Goal: Find specific page/section: Find specific page/section

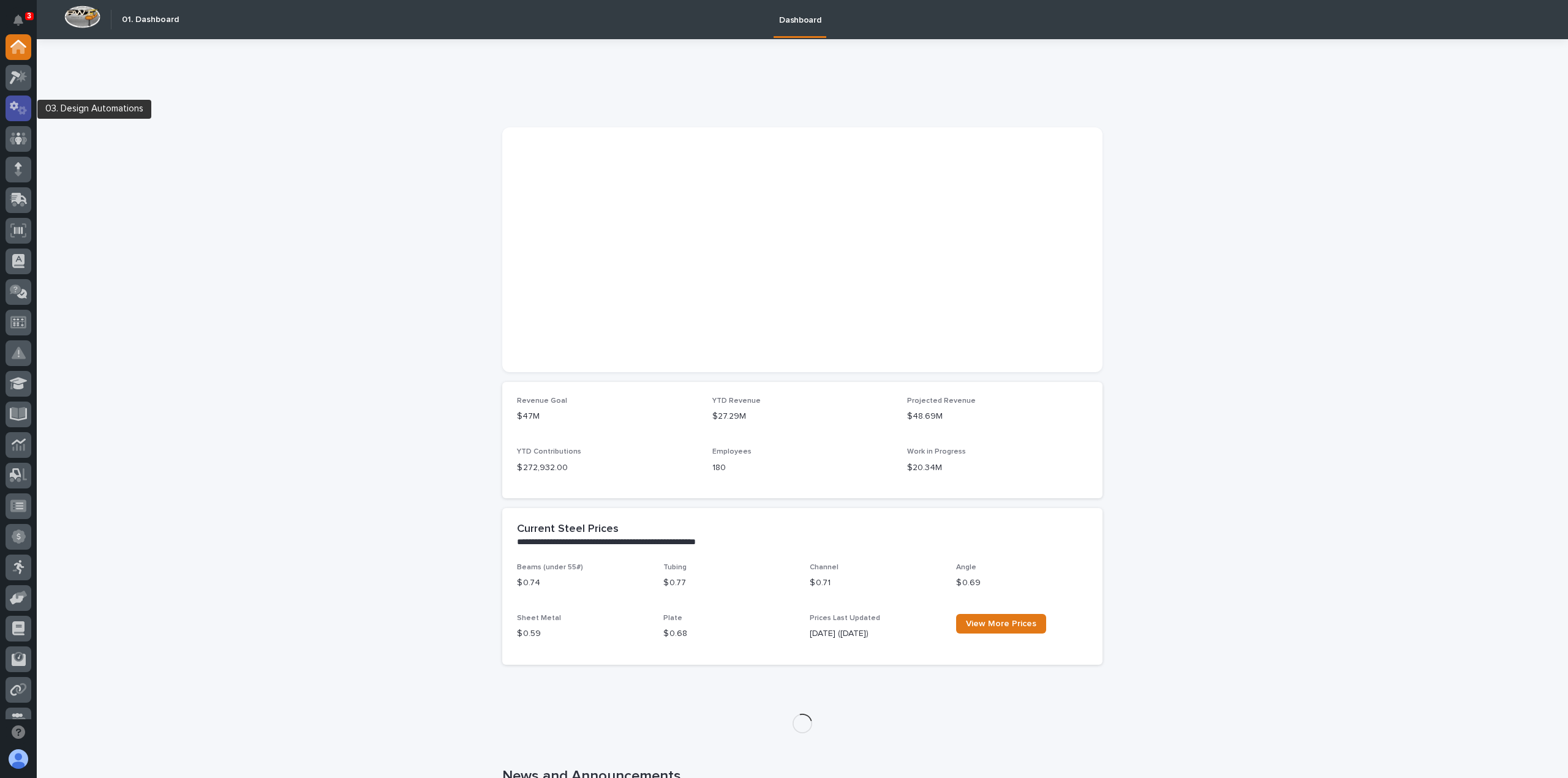
click at [17, 112] on icon at bounding box center [19, 107] width 18 height 14
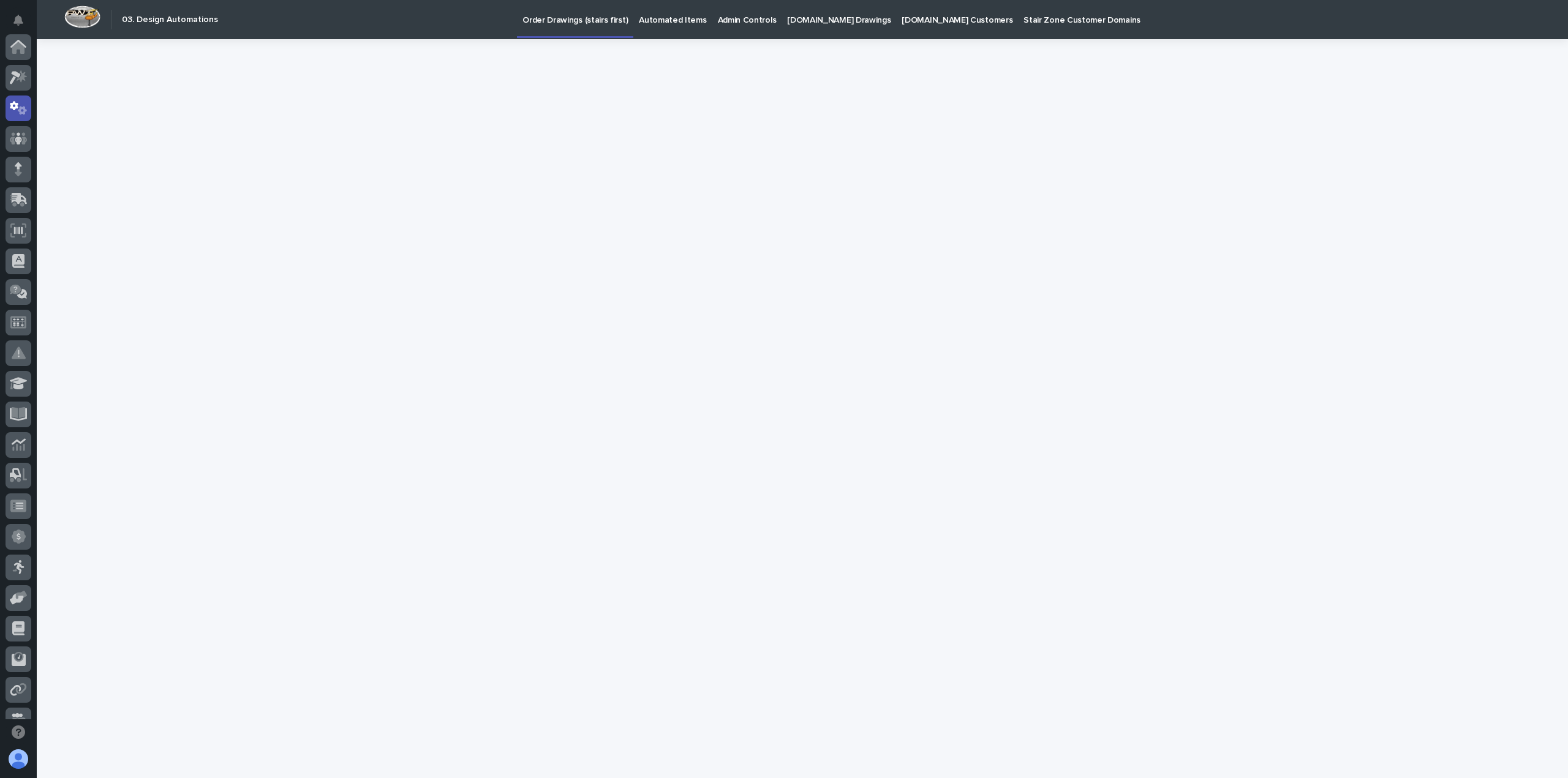
scroll to position [61, 0]
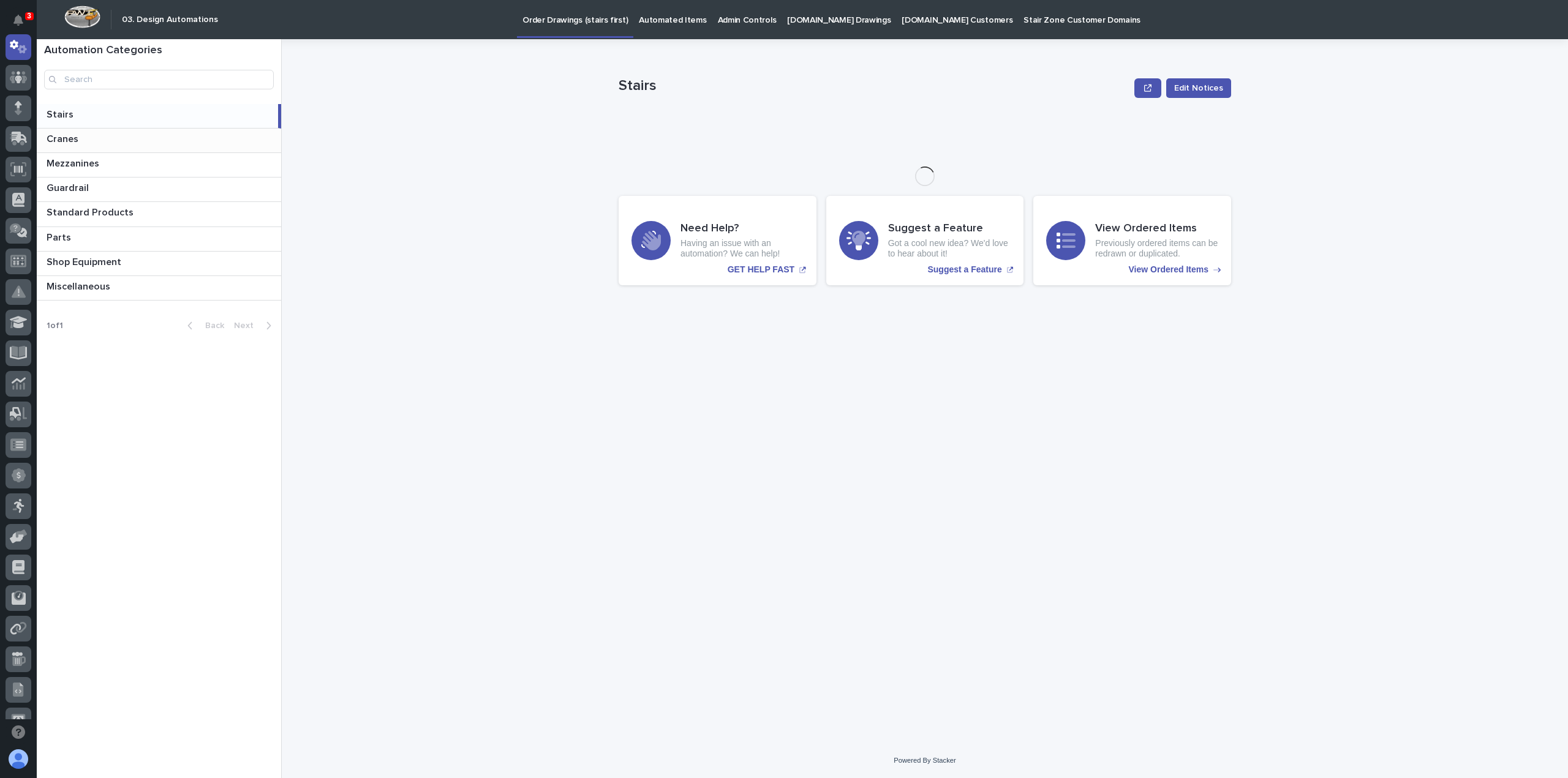
click at [108, 136] on p at bounding box center [162, 139] width 230 height 12
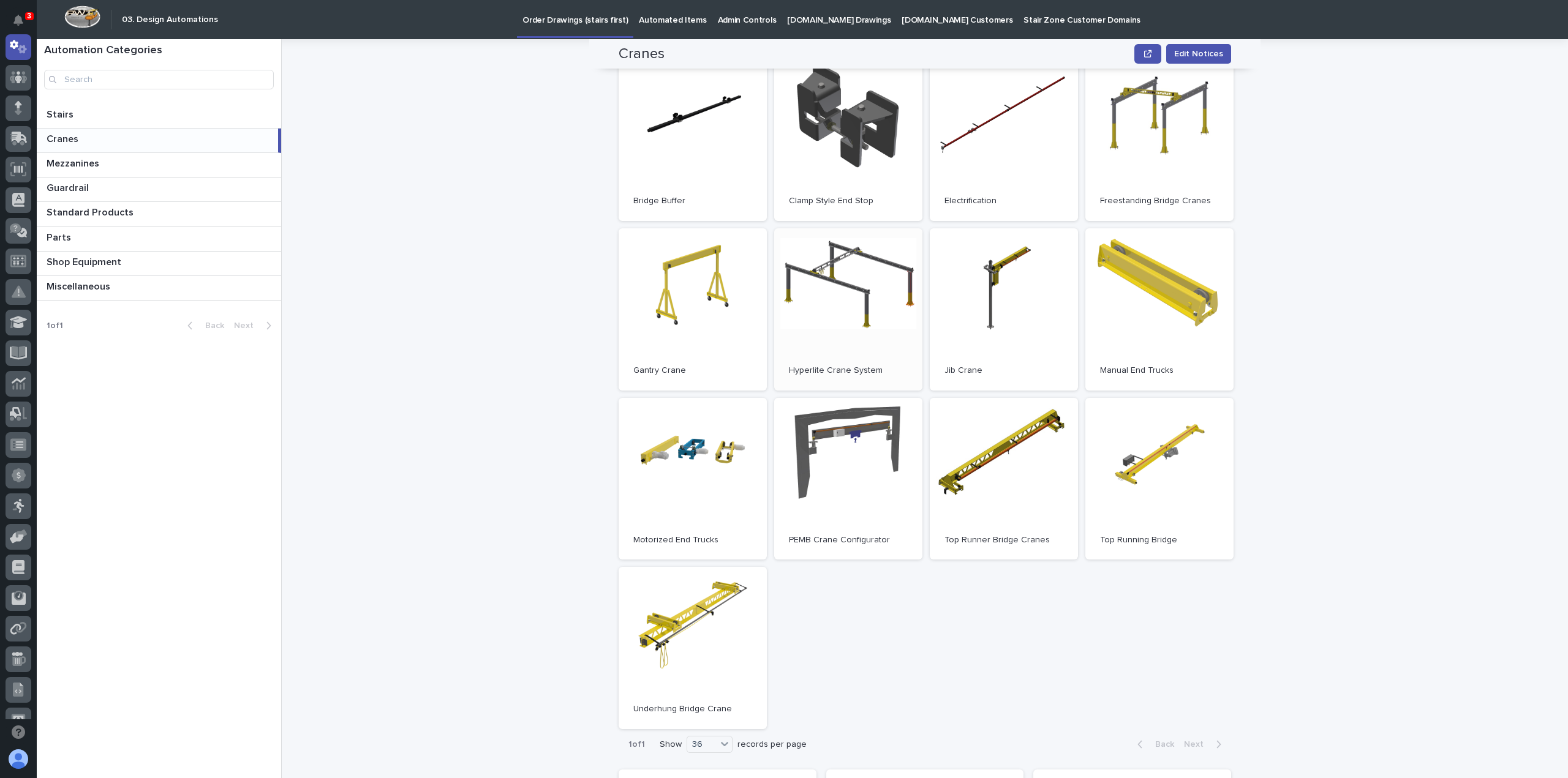
scroll to position [61, 0]
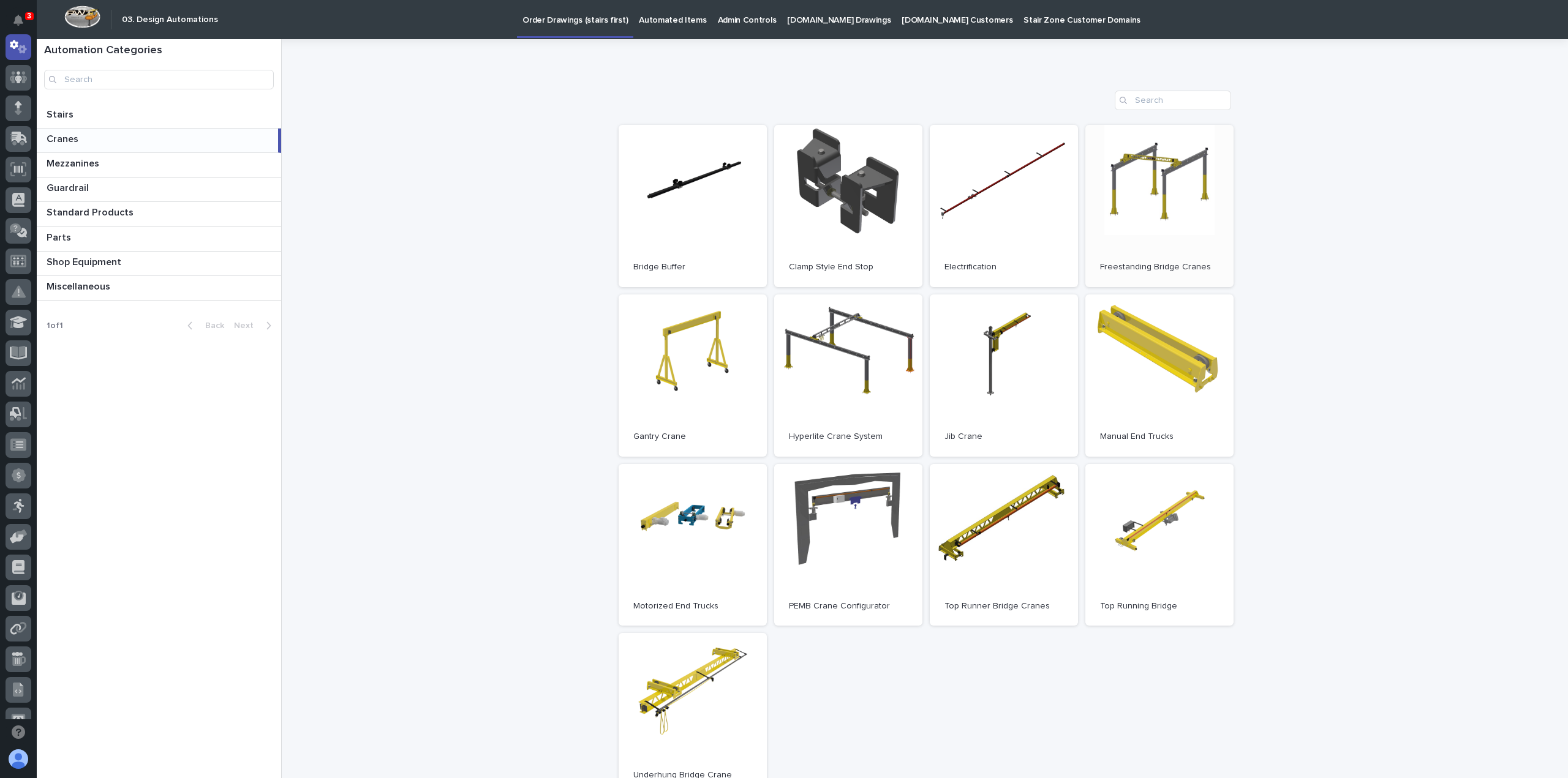
click at [1142, 216] on link "Open" at bounding box center [1160, 206] width 148 height 162
